Goal: Information Seeking & Learning: Understand process/instructions

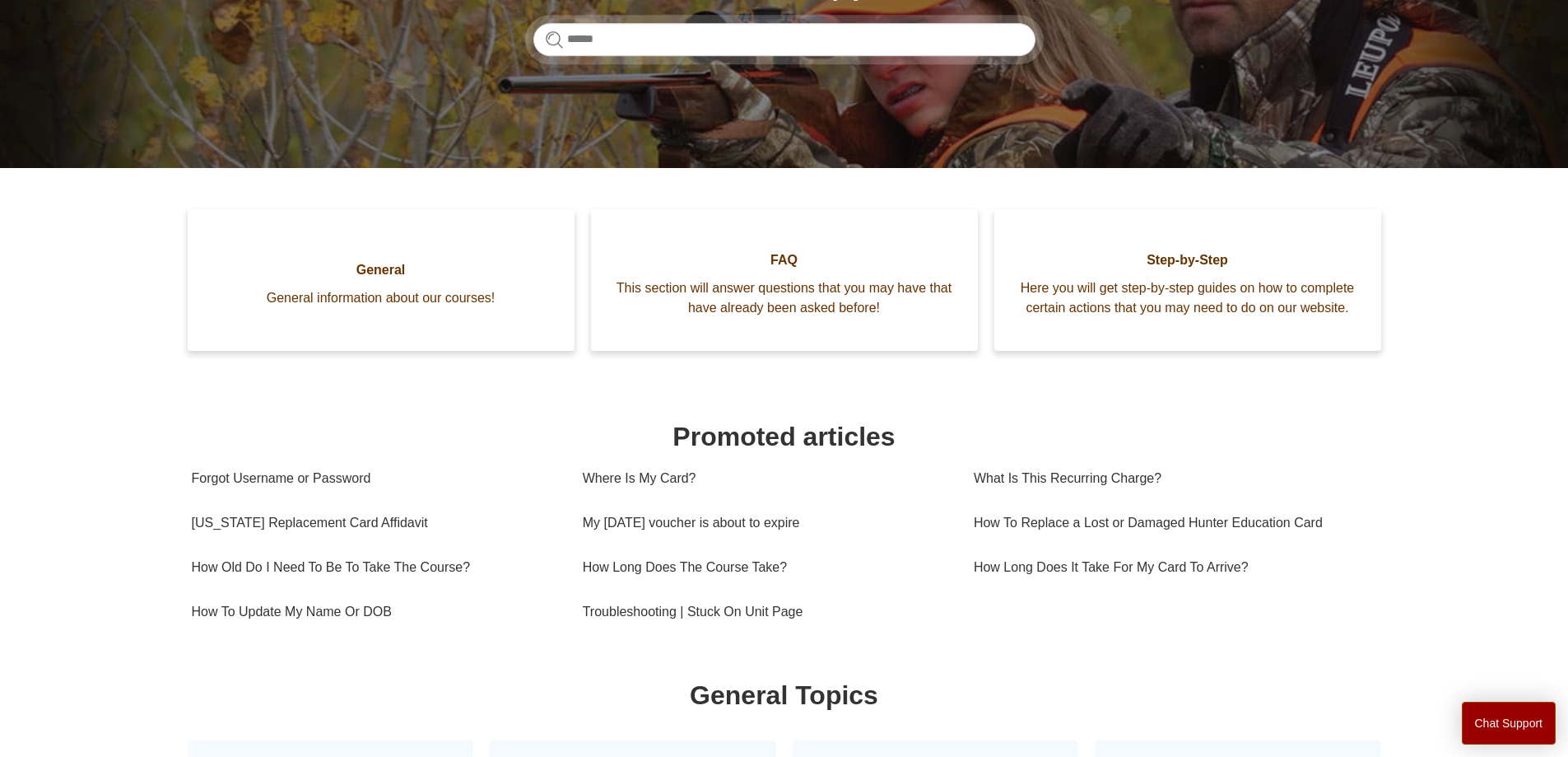
scroll to position [247, 0]
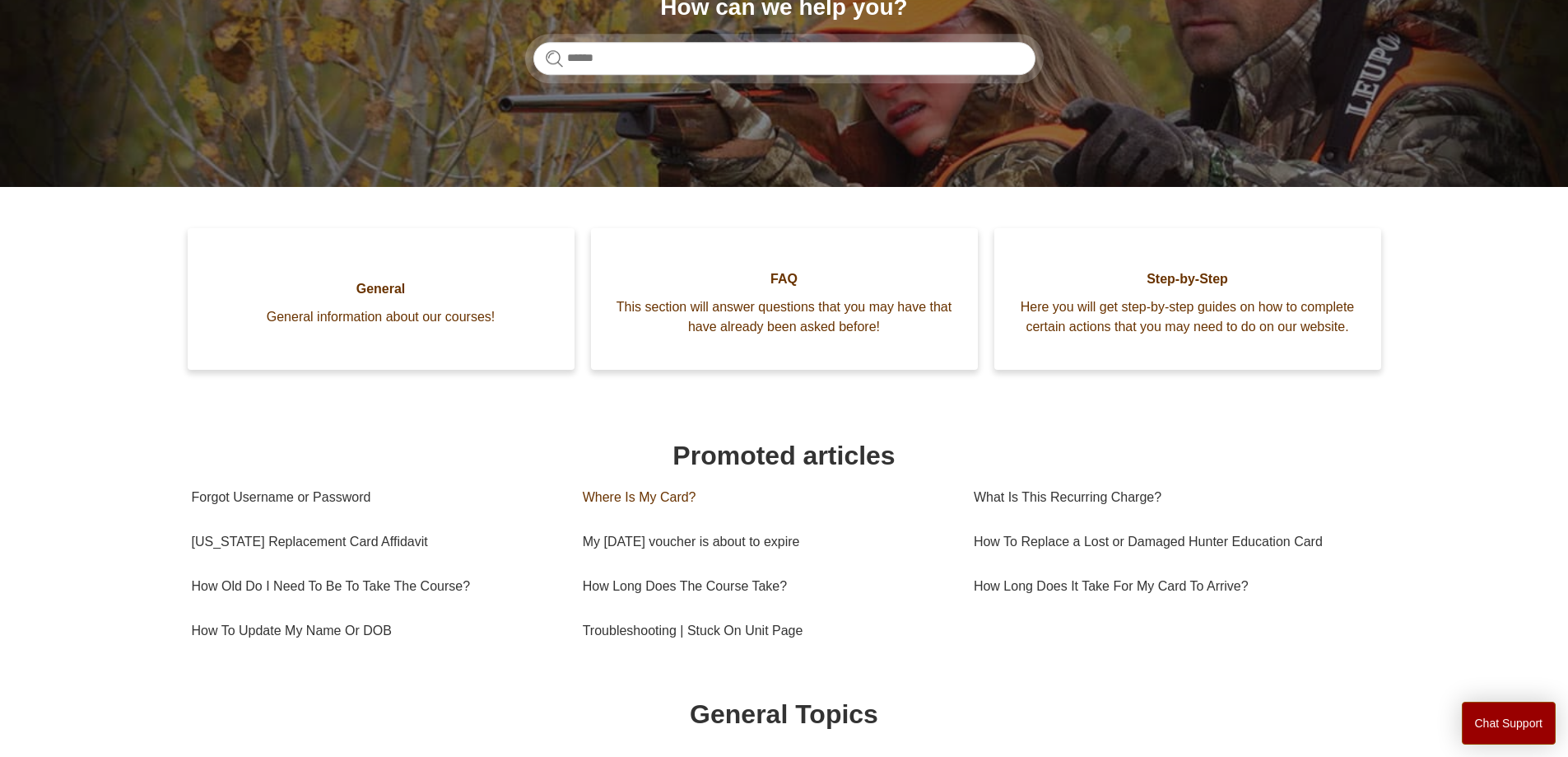
click at [648, 519] on link "Where Is My Card?" at bounding box center [766, 497] width 366 height 45
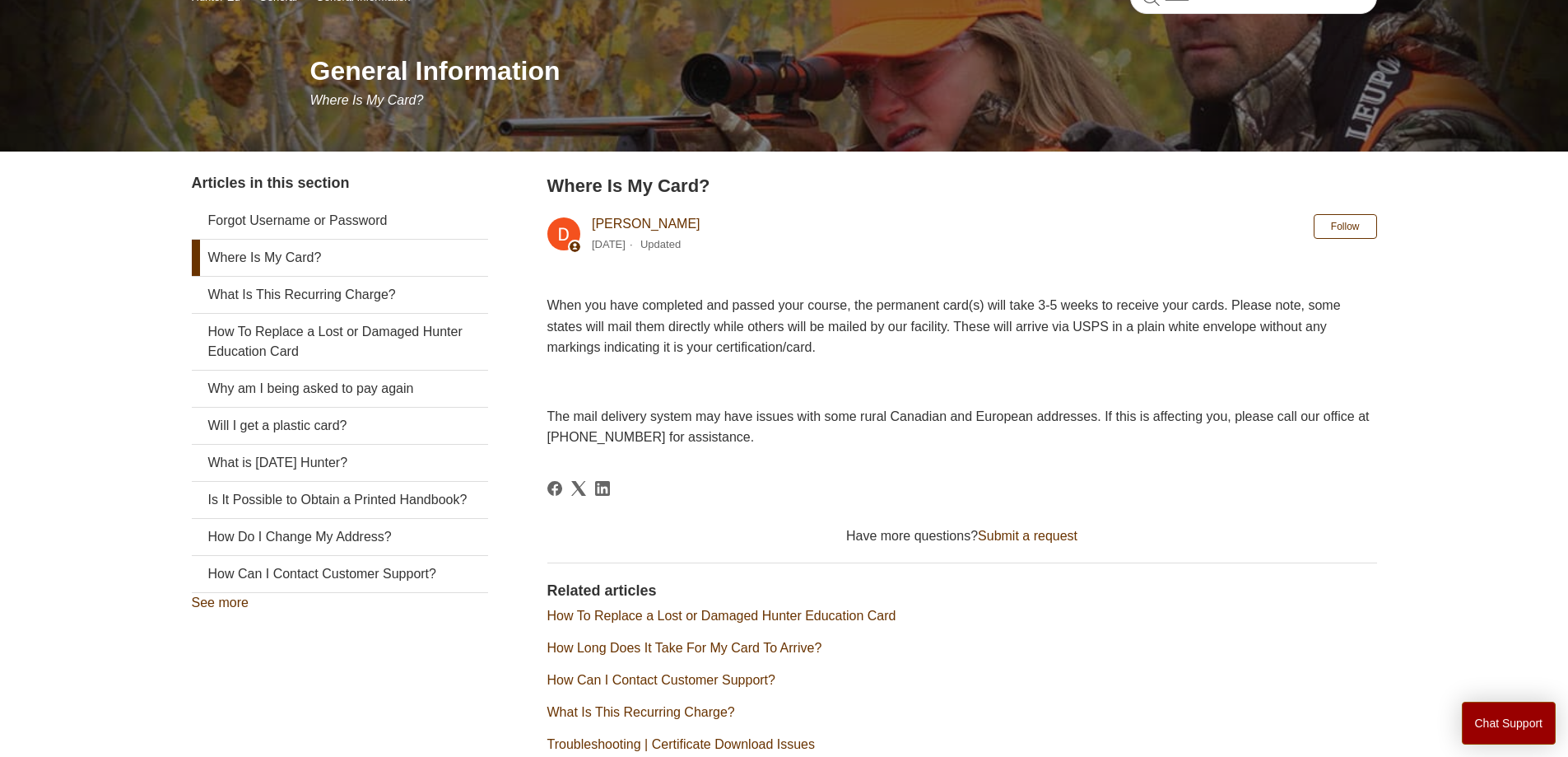
scroll to position [308, 0]
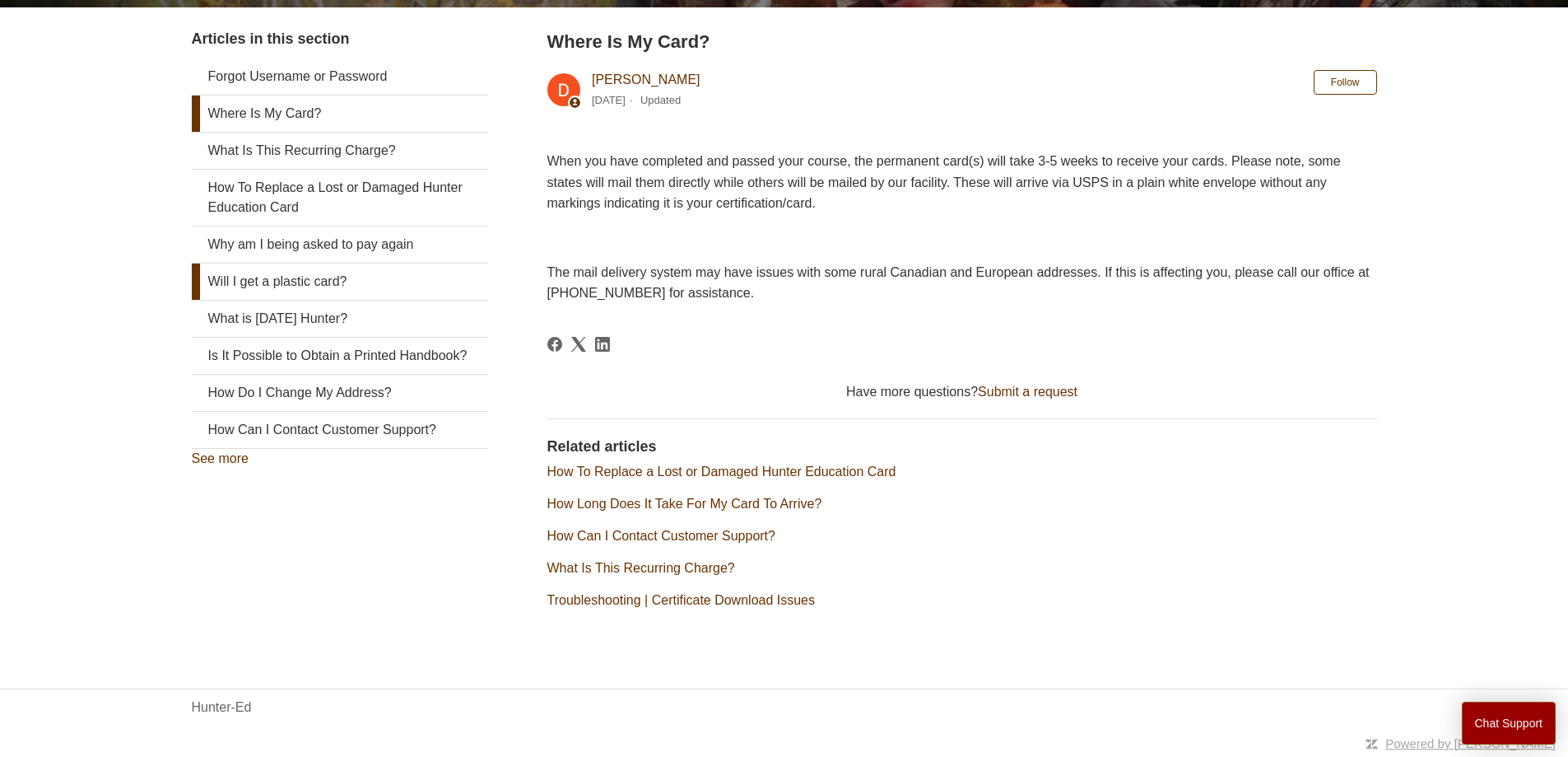
click at [308, 278] on link "Will I get a plastic card?" at bounding box center [339, 281] width 296 height 36
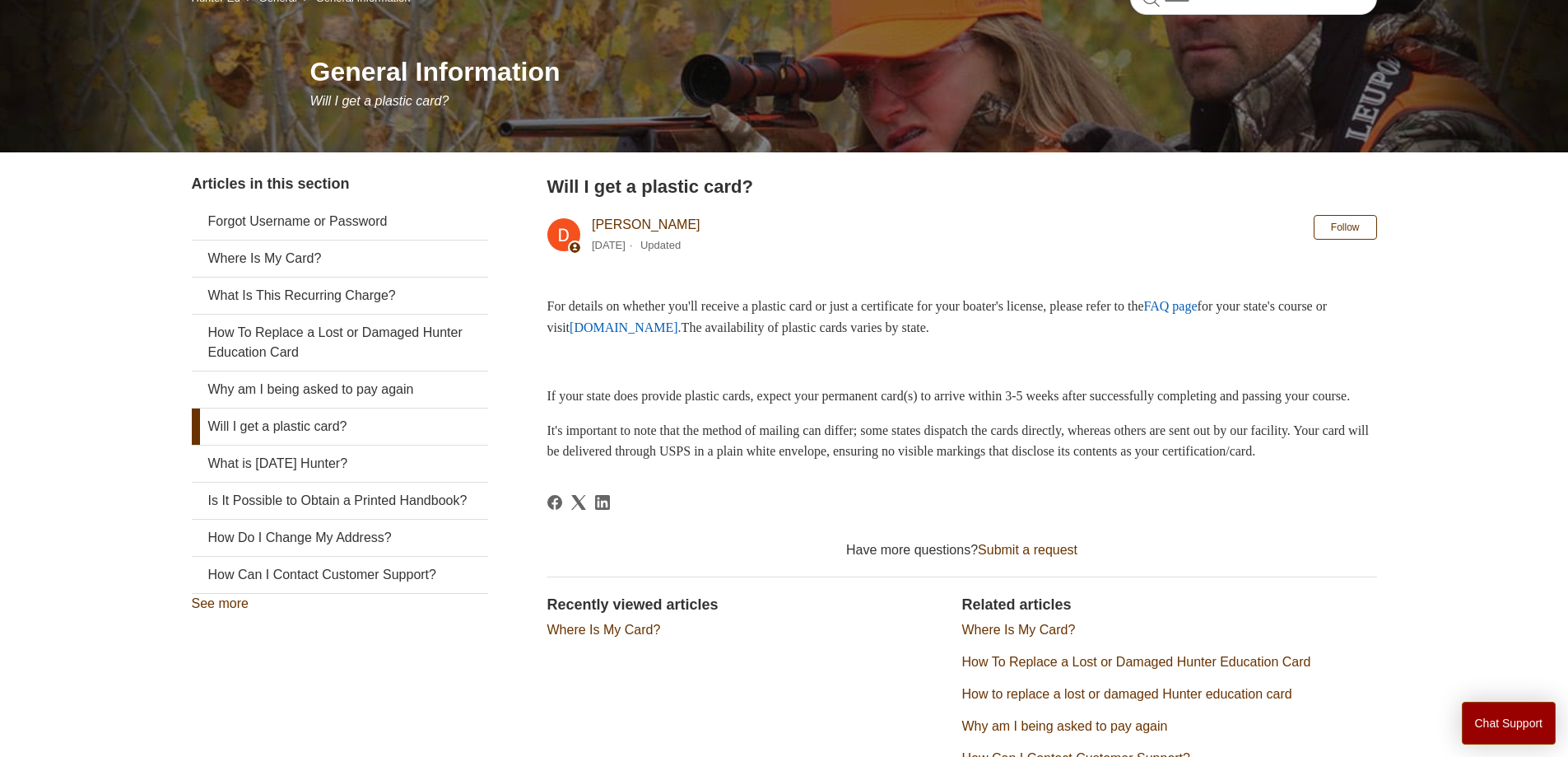
scroll to position [165, 0]
click at [312, 338] on link "How To Replace a Lost or Damaged Hunter Education Card" at bounding box center [339, 341] width 296 height 56
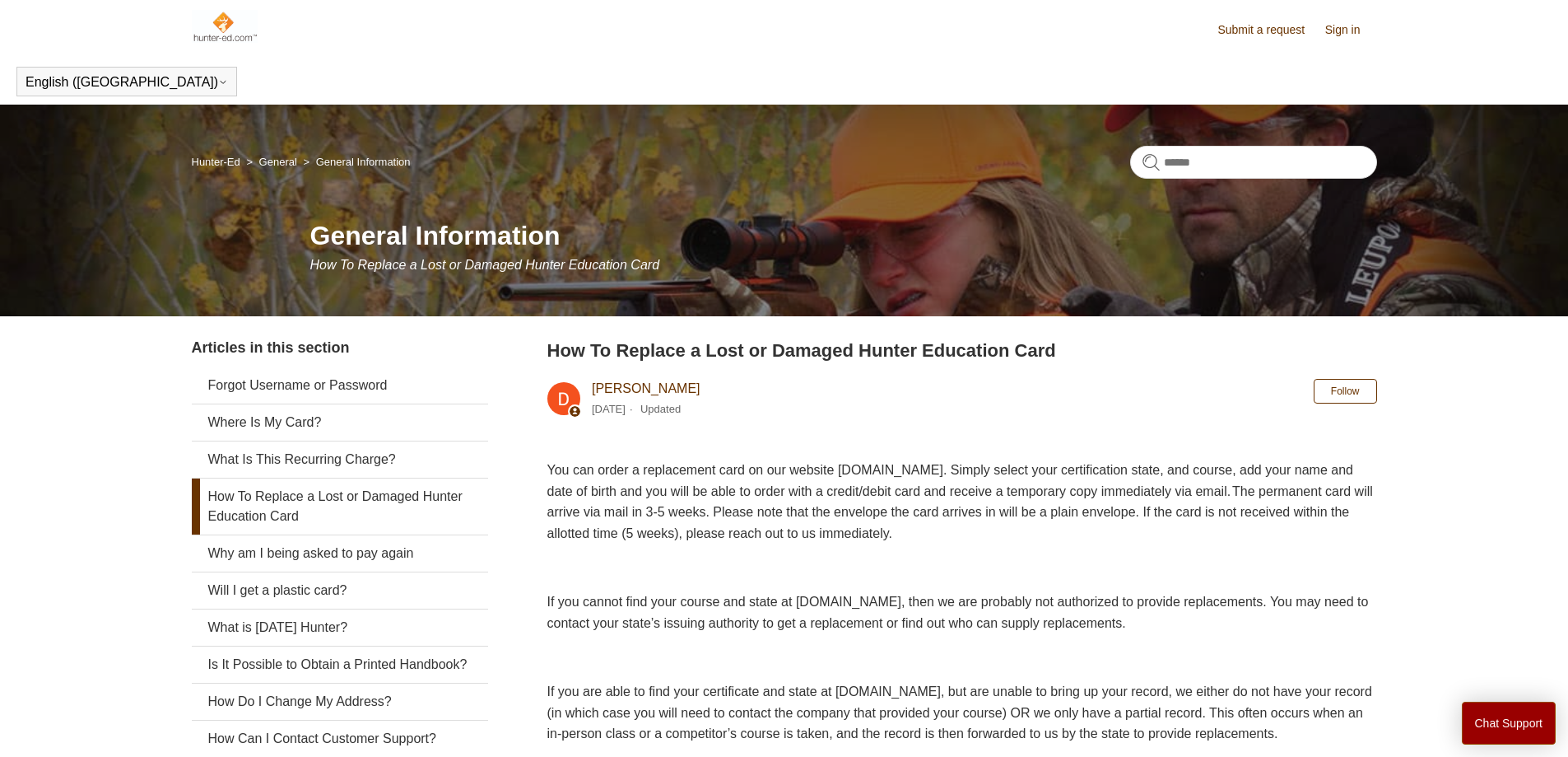
click at [925, 458] on article "How To Replace a Lost or Damaged Hunter Education Card Deborah Fagan 1 year ago…" at bounding box center [962, 708] width 830 height 743
drag, startPoint x: 1020, startPoint y: 467, endPoint x: 876, endPoint y: 465, distance: 144.0
click at [876, 465] on span "You can order a replacement card on our website www.ILostMyCard.com. Simply sel…" at bounding box center [960, 502] width 826 height 77
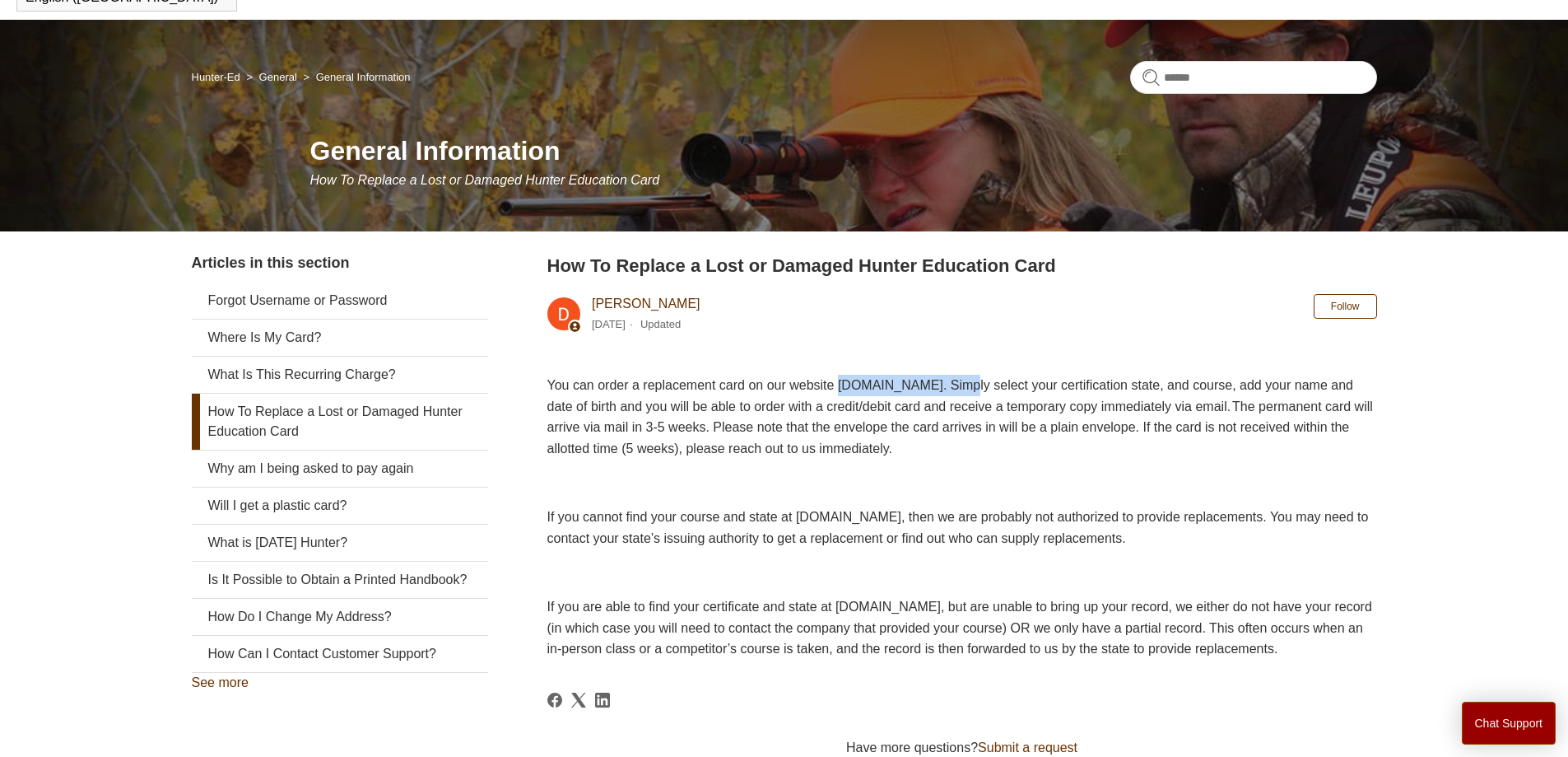
scroll to position [247, 0]
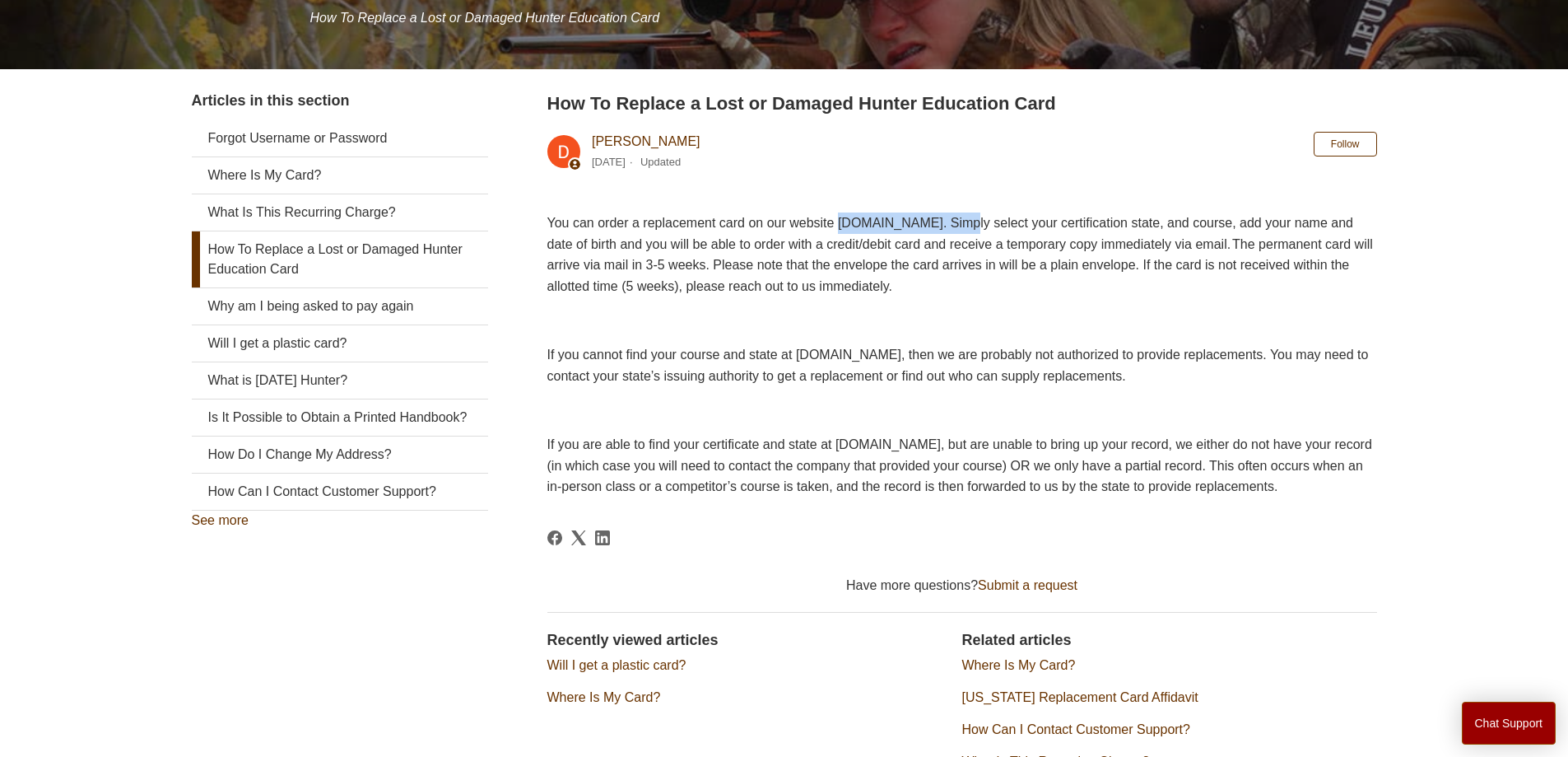
copy span "www.ILostMyCard.com"
click at [965, 256] on span "You can order a replacement card on our website www.ILostMyCard.com. Simply sel…" at bounding box center [960, 255] width 826 height 77
